Goal: Information Seeking & Learning: Check status

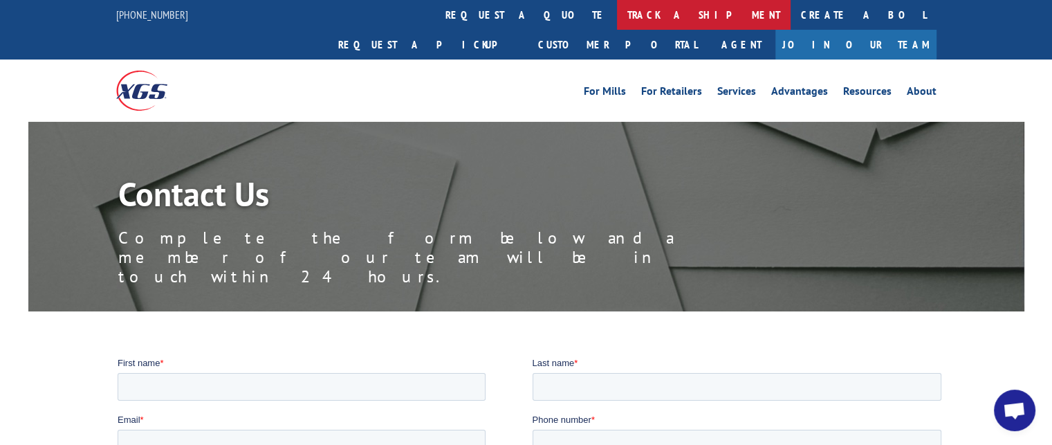
click at [617, 18] on link "track a shipment" at bounding box center [704, 15] width 174 height 30
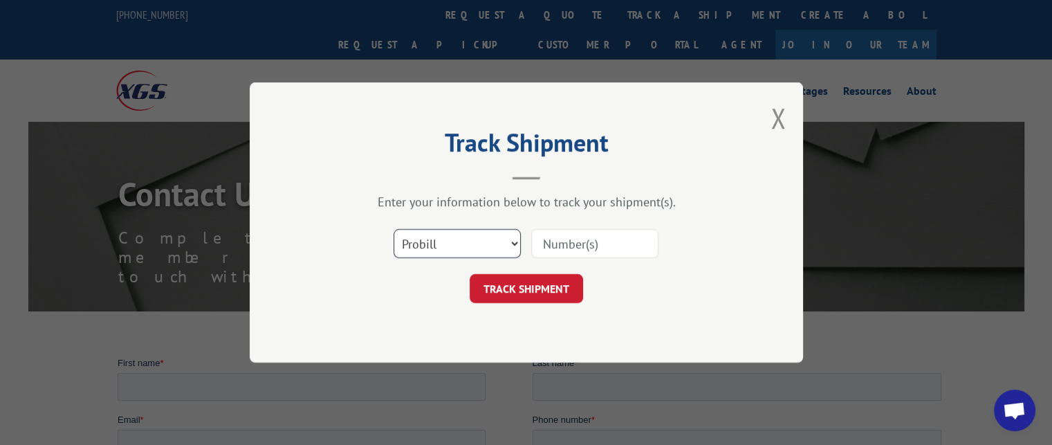
click at [480, 247] on select "Select category... Probill BOL PO" at bounding box center [457, 243] width 127 height 29
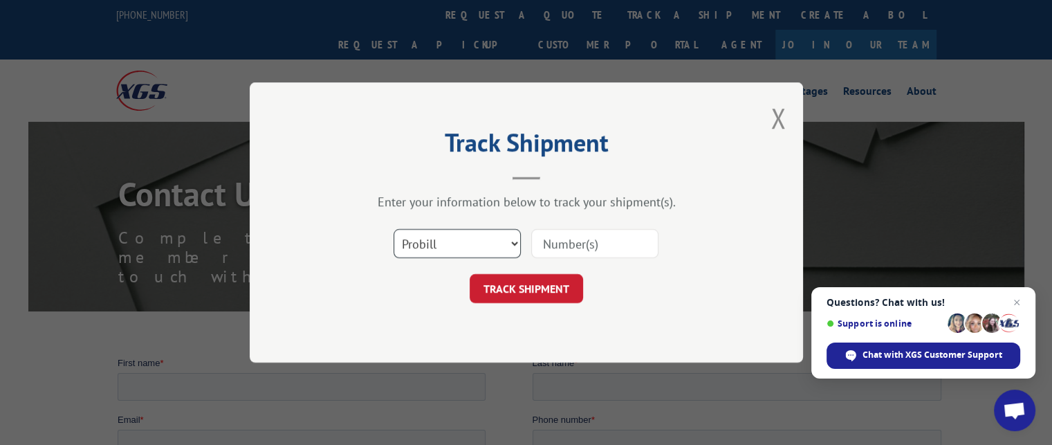
select select "bol"
click at [394, 229] on select "Select category... Probill BOL PO" at bounding box center [457, 243] width 127 height 29
click at [594, 239] on input at bounding box center [594, 243] width 127 height 29
drag, startPoint x: 668, startPoint y: 243, endPoint x: 693, endPoint y: 242, distance: 25.6
click at [677, 243] on div "Select category... Probill BOL PO" at bounding box center [526, 244] width 415 height 46
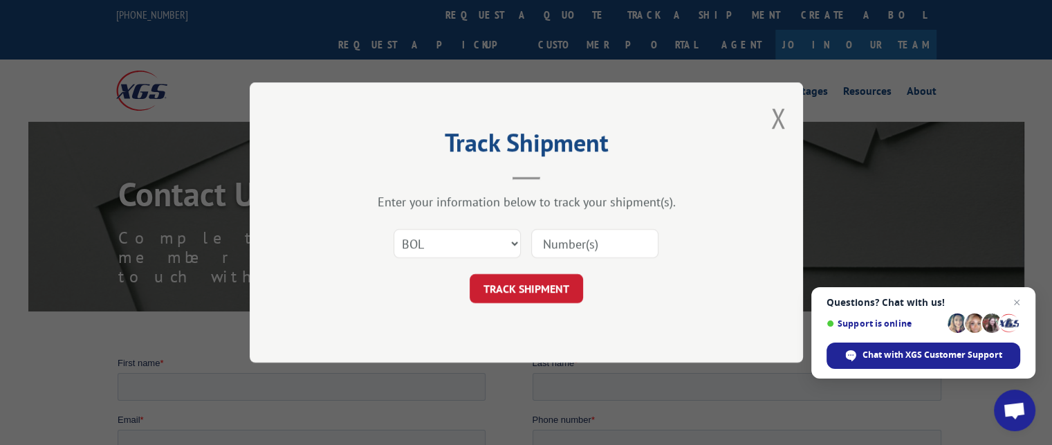
click at [606, 240] on input at bounding box center [594, 243] width 127 height 29
type input "2848492"
click at [518, 291] on button "TRACK SHIPMENT" at bounding box center [526, 288] width 113 height 29
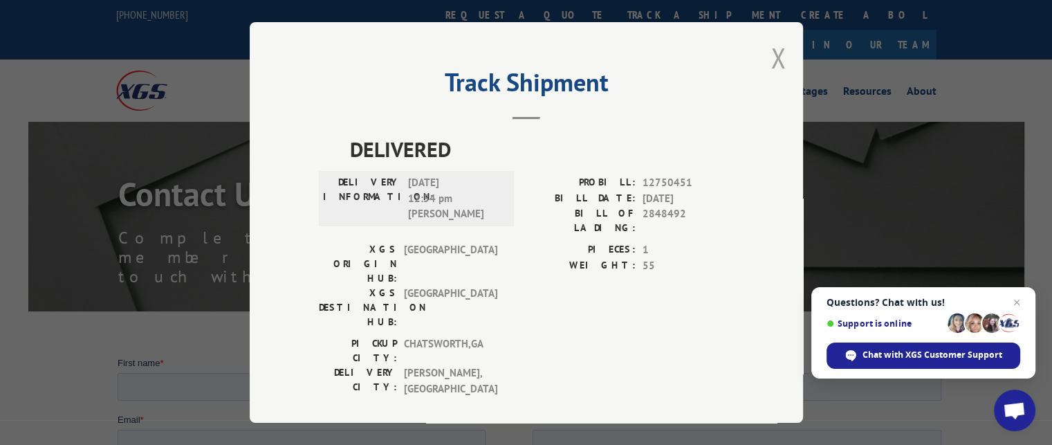
click at [771, 55] on button "Close modal" at bounding box center [778, 57] width 15 height 37
